Goal: Browse casually: Explore the website without a specific task or goal

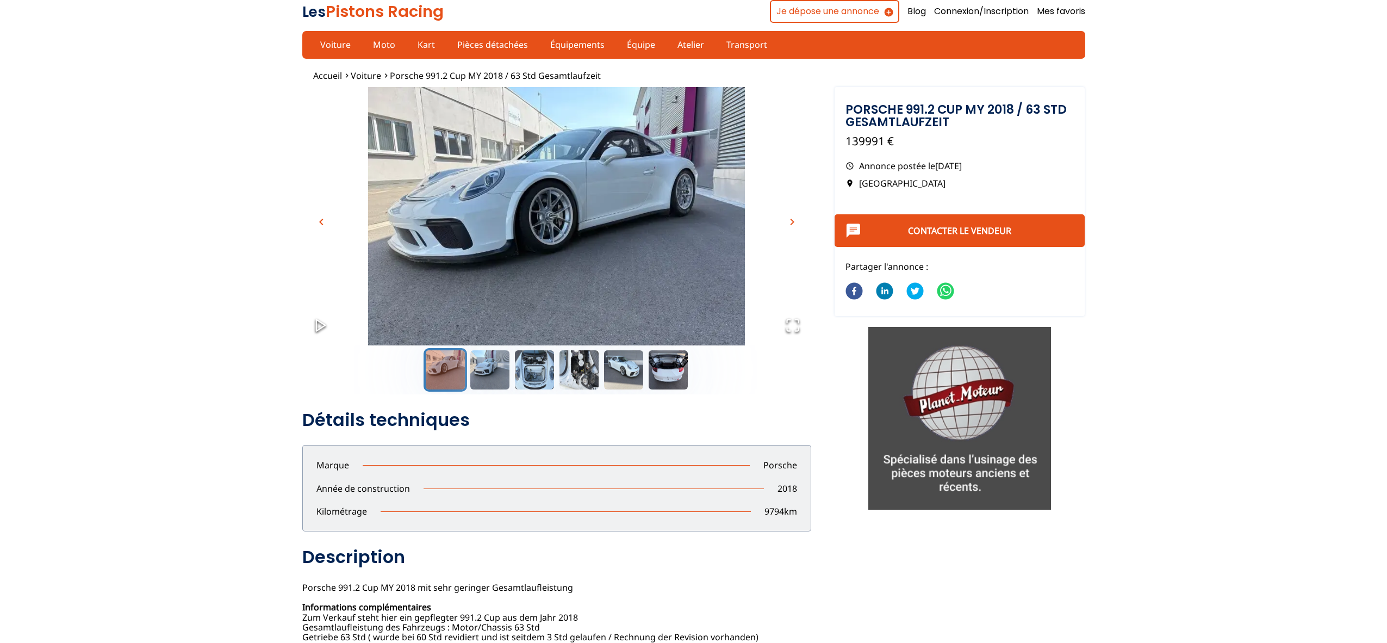
click at [788, 220] on span "chevron_right" at bounding box center [792, 221] width 13 height 13
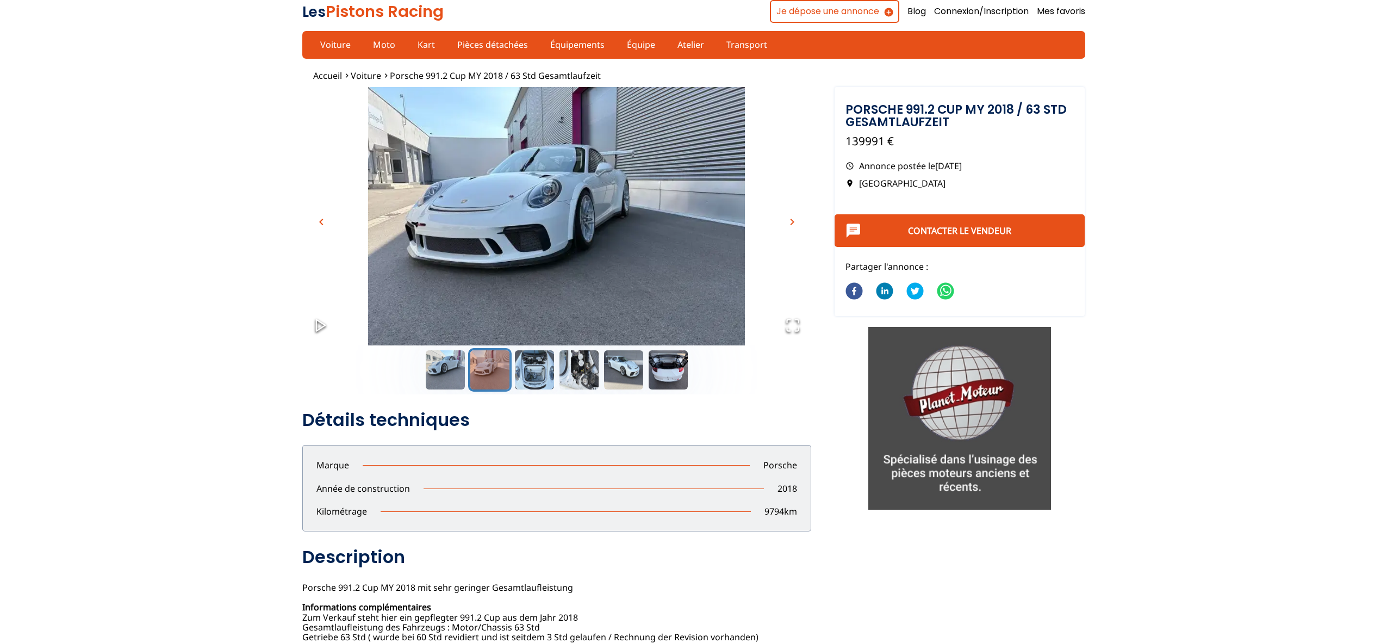
click at [788, 220] on span "chevron_right" at bounding box center [792, 221] width 13 height 13
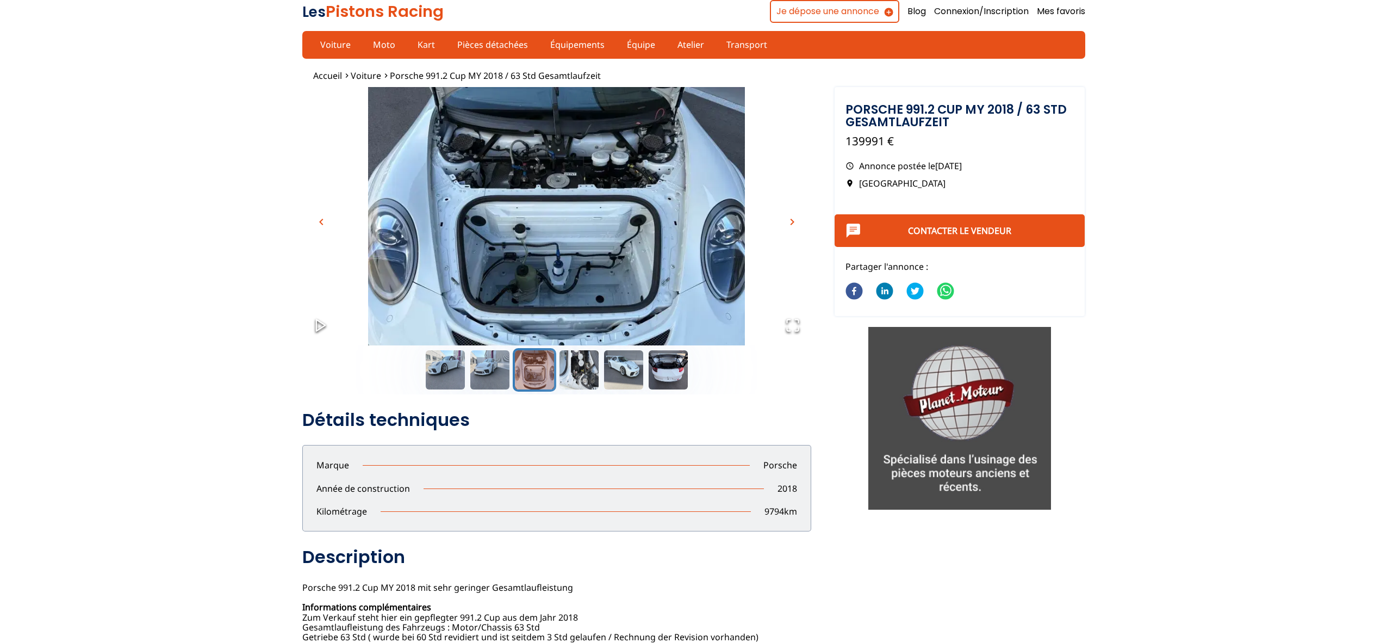
click at [788, 220] on span "chevron_right" at bounding box center [792, 221] width 13 height 13
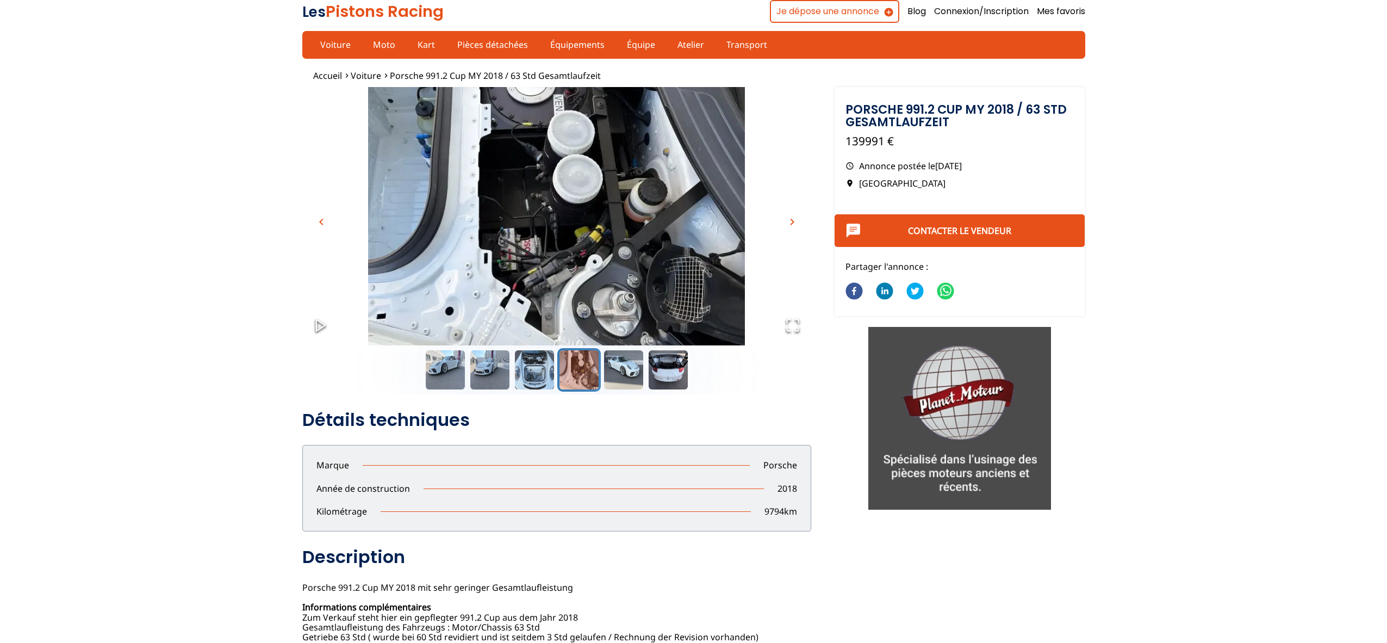
click at [788, 220] on span "chevron_right" at bounding box center [792, 221] width 13 height 13
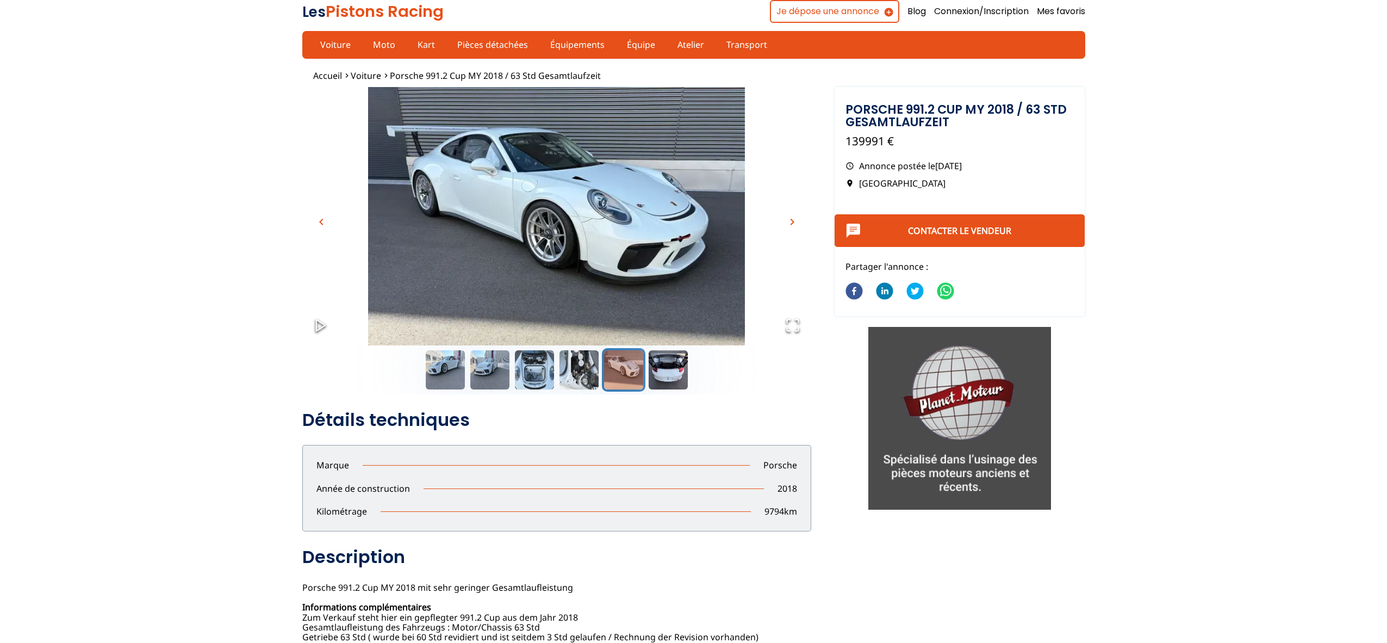
click at [788, 220] on span "chevron_right" at bounding box center [792, 221] width 13 height 13
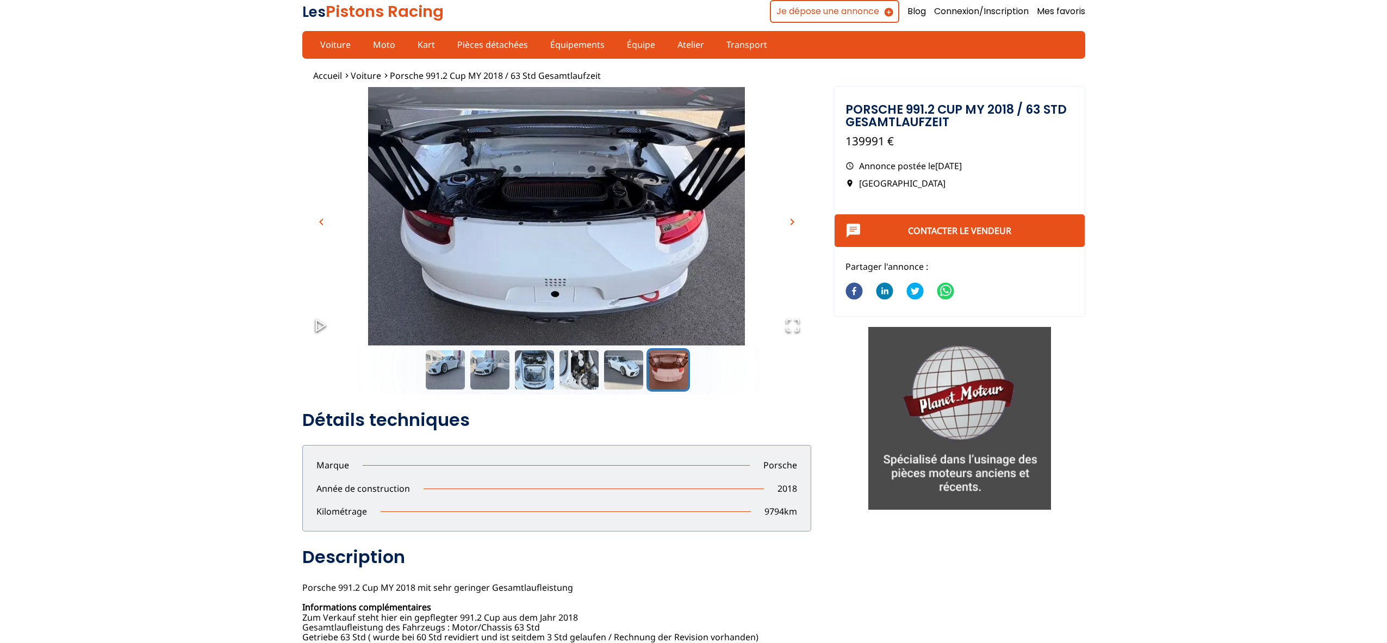
click at [788, 220] on span "chevron_right" at bounding box center [792, 221] width 13 height 13
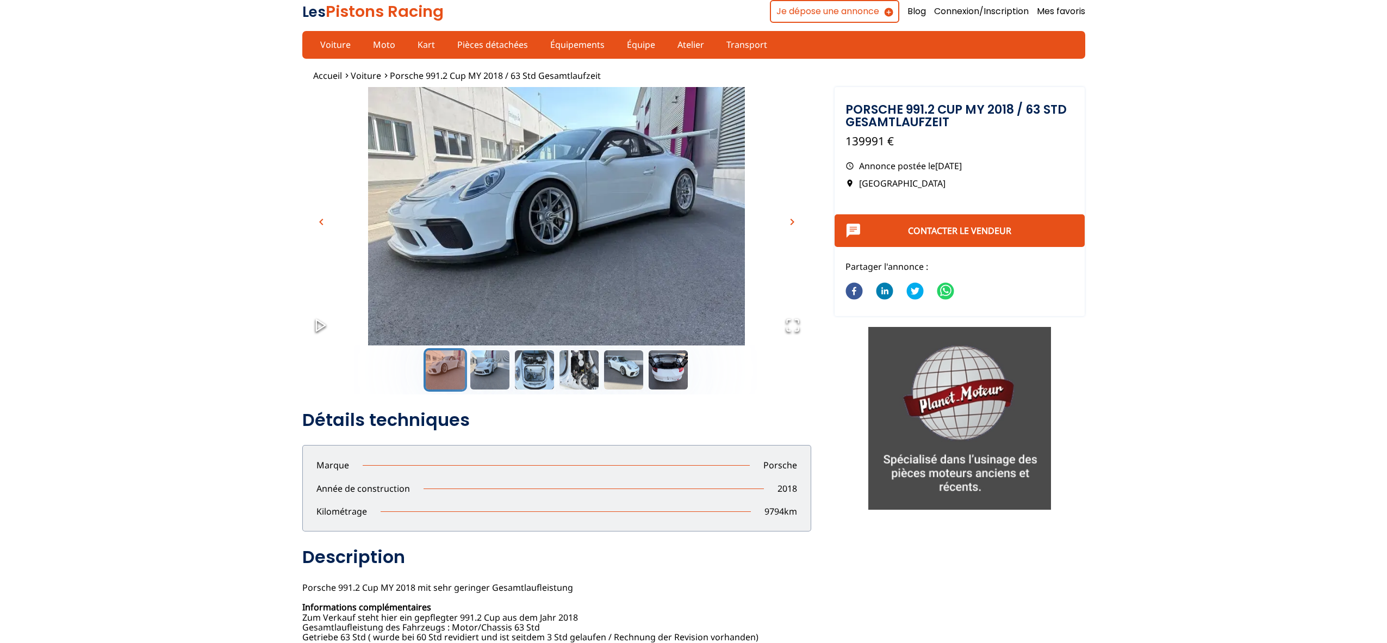
click at [788, 220] on span "chevron_right" at bounding box center [792, 221] width 13 height 13
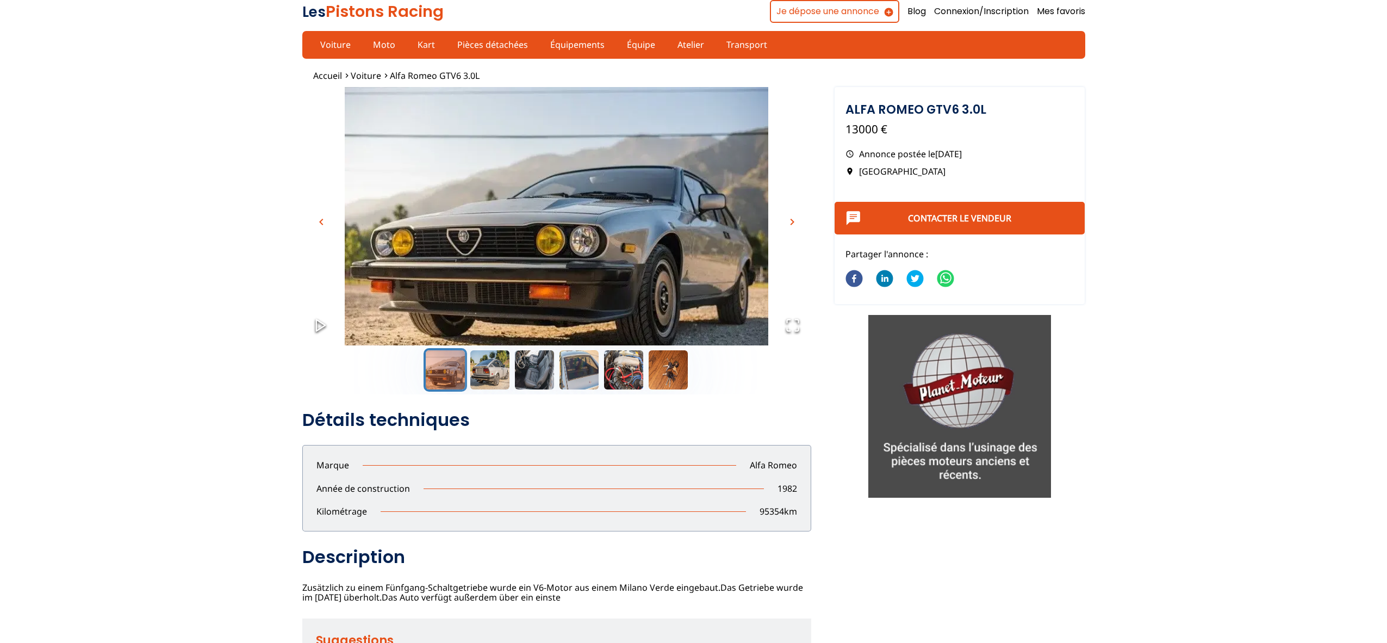
click at [788, 223] on span "chevron_right" at bounding box center [792, 221] width 13 height 13
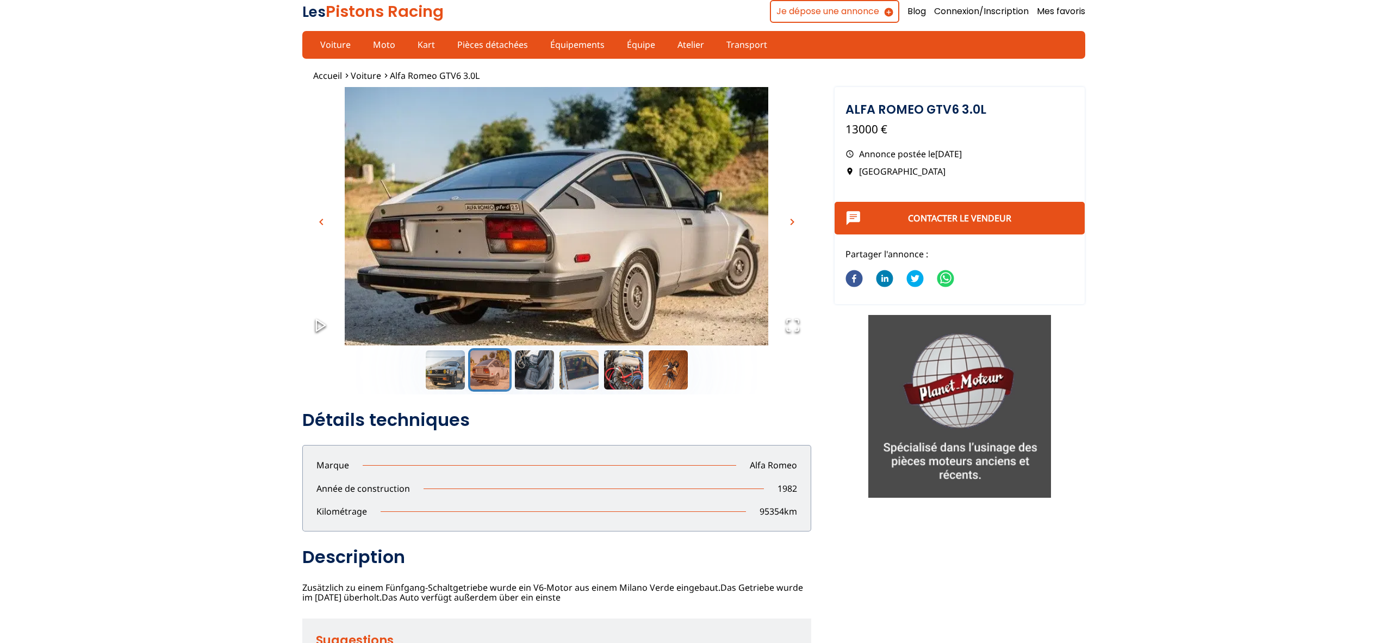
click at [788, 223] on span "chevron_right" at bounding box center [792, 221] width 13 height 13
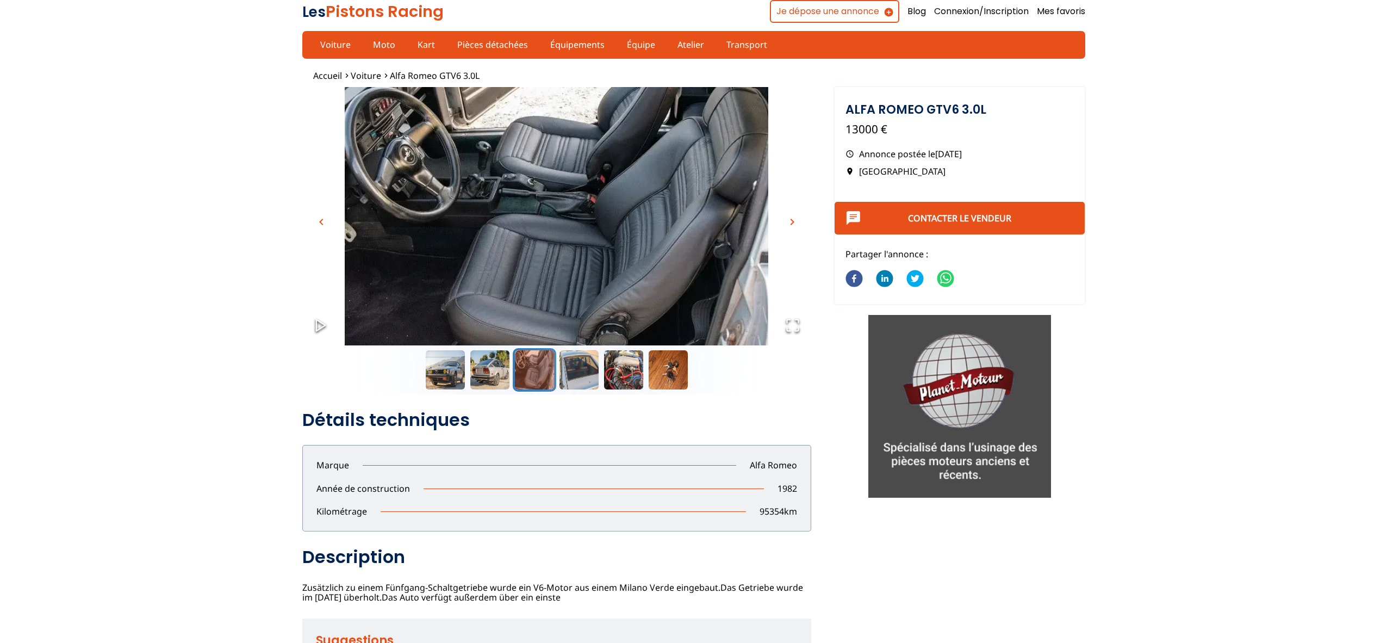
click at [788, 223] on span "chevron_right" at bounding box center [792, 221] width 13 height 13
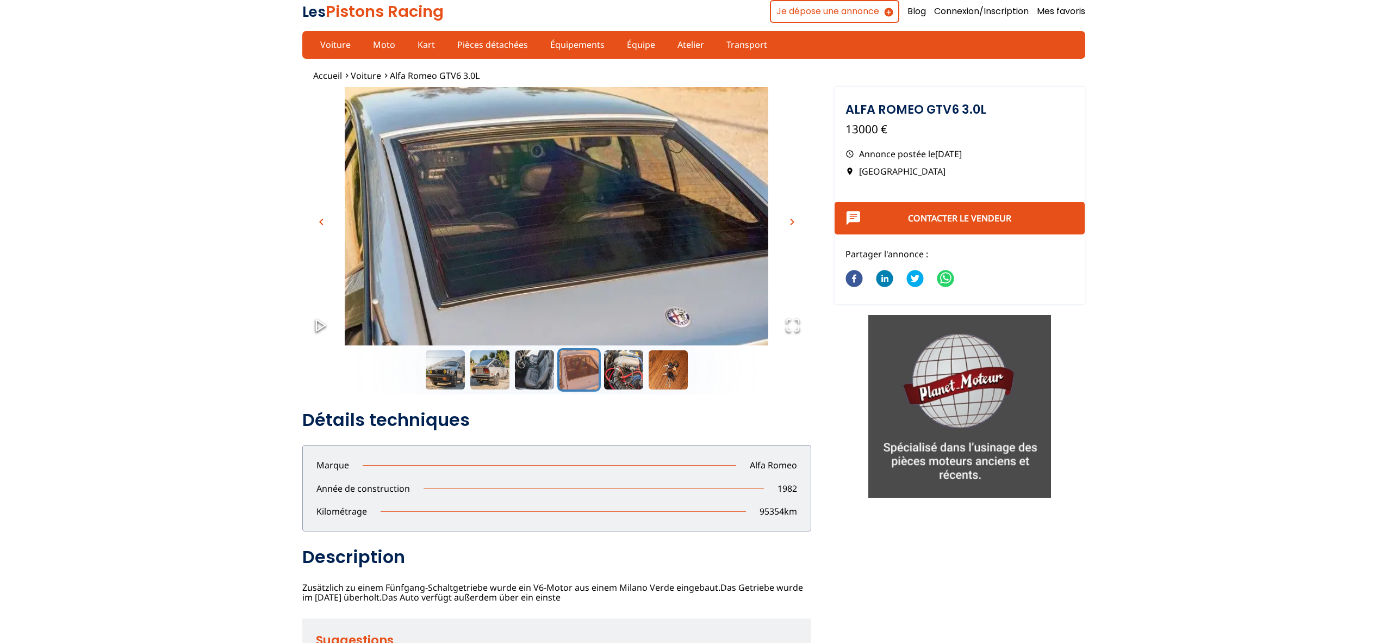
click at [788, 223] on span "chevron_right" at bounding box center [792, 221] width 13 height 13
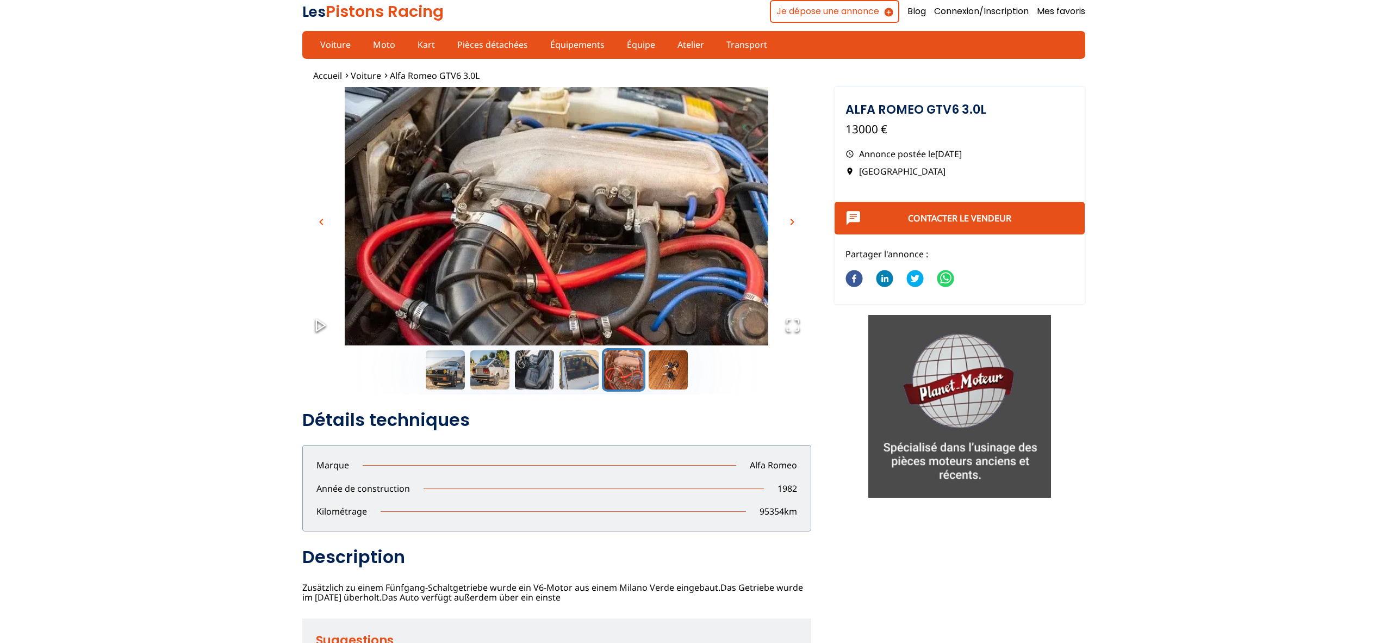
click at [792, 221] on span "chevron_right" at bounding box center [792, 221] width 13 height 13
